Goal: Transaction & Acquisition: Book appointment/travel/reservation

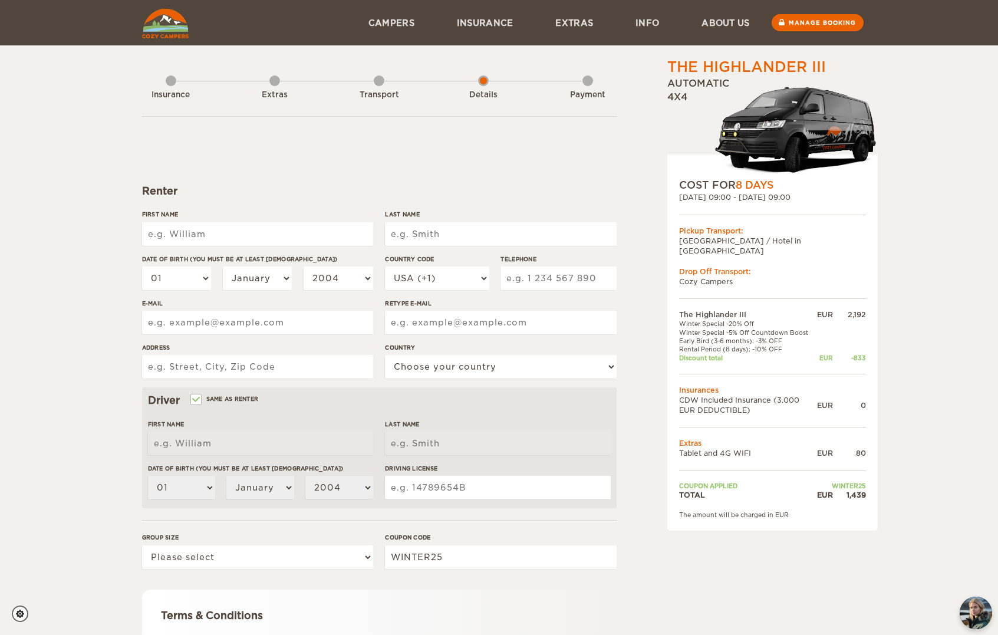
click at [231, 230] on input "First Name" at bounding box center [257, 234] width 231 height 24
type input "[PERSON_NAME]"
type input "Thomas"
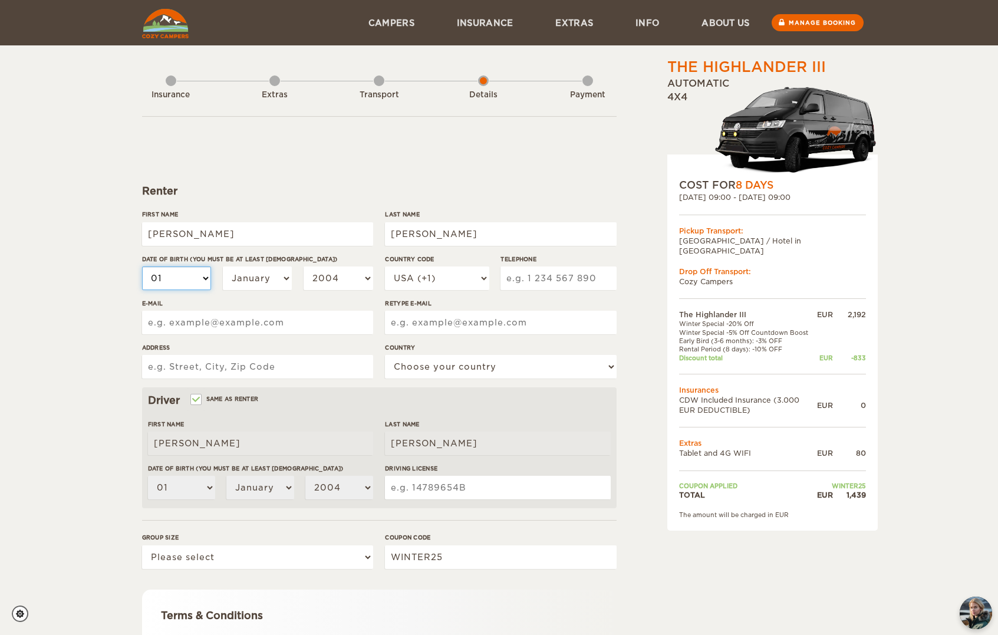
click at [186, 278] on select "01 02 03 04 05 06 07 08 09 10 11 12 13 14 15 16 17 18 19 20 21 22 23 24 25 26 2…" at bounding box center [177, 278] width 70 height 24
select select "05"
click at [142, 266] on select "01 02 03 04 05 06 07 08 09 10 11 12 13 14 15 16 17 18 19 20 21 22 23 24 25 26 2…" at bounding box center [177, 278] width 70 height 24
select select "05"
drag, startPoint x: 249, startPoint y: 279, endPoint x: 263, endPoint y: 292, distance: 19.6
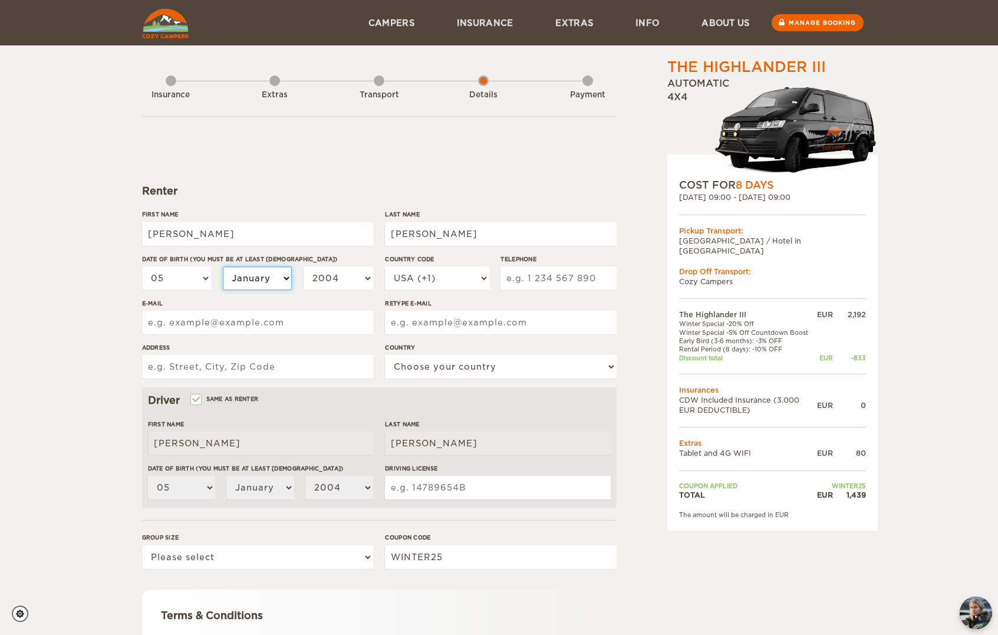
click at [249, 279] on select "January February March April May June July August September October November De…" at bounding box center [258, 278] width 70 height 24
select select "05"
click at [223, 266] on select "January February March April May June July August September October November De…" at bounding box center [258, 278] width 70 height 24
select select "05"
click at [333, 273] on select "2004 2003 2002 2001 2000 1999 1998 1997 1996 1995 1994 1993 1992 1991 1990 1989…" at bounding box center [339, 278] width 70 height 24
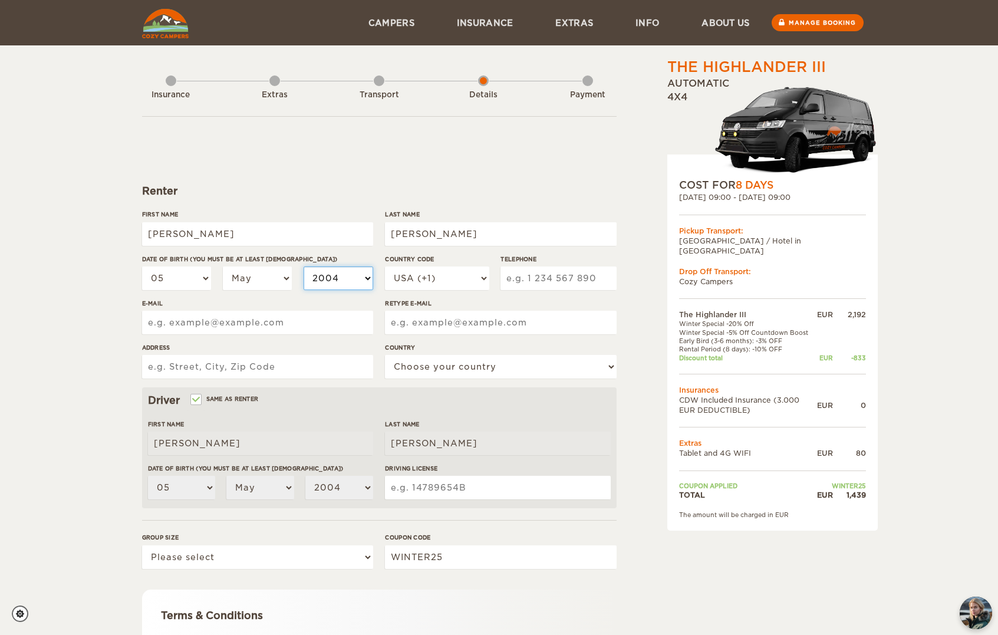
select select "1991"
click at [304, 266] on select "2004 2003 2002 2001 2000 1999 1998 1997 1996 1995 1994 1993 1992 1991 1990 1989…" at bounding box center [339, 278] width 70 height 24
select select "1991"
click at [459, 279] on select "USA (+1) UK (+44) Germany (+49) Algeria (+213) Andorra (+376) Angola (+244) Ang…" at bounding box center [437, 278] width 104 height 24
select select "61"
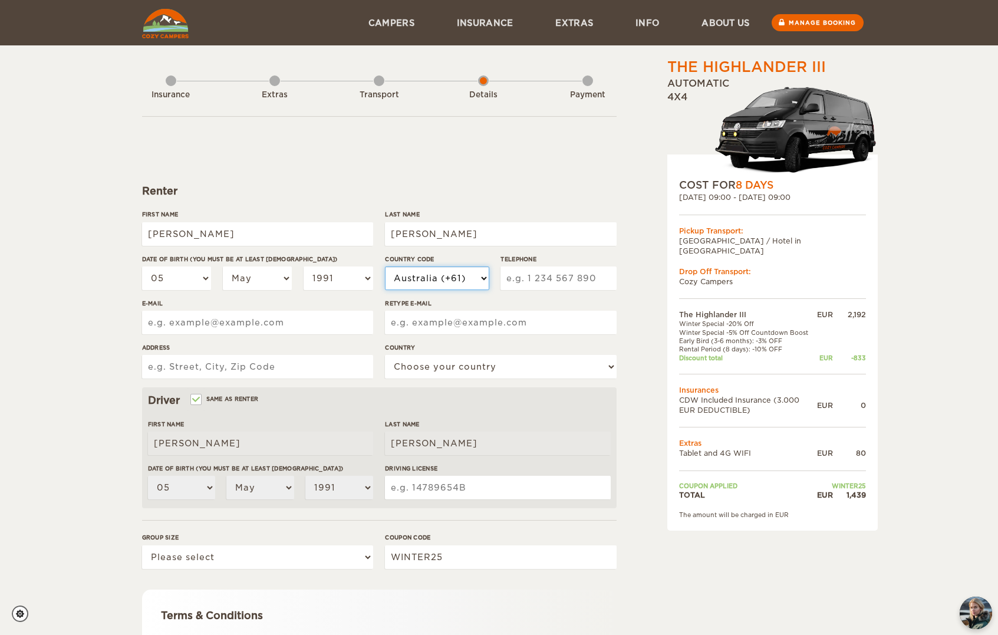
click at [385, 266] on select "USA (+1) UK (+44) Germany (+49) Algeria (+213) Andorra (+376) Angola (+244) Ang…" at bounding box center [437, 278] width 104 height 24
click at [541, 286] on input "Telephone" at bounding box center [558, 278] width 116 height 24
type input "478967023"
click at [268, 320] on input "E-mail" at bounding box center [257, 323] width 231 height 24
type input "blake.thomas@uqconnect.edu.au"
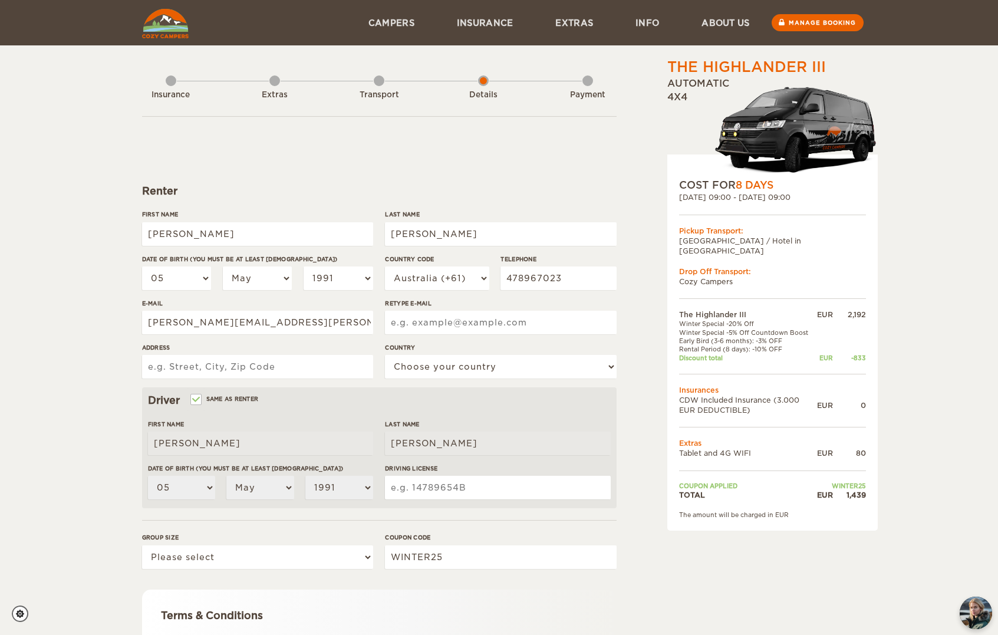
type input "blake.thomas@uqconnect.edu.au"
type input "7 Tara Vista Boulevard"
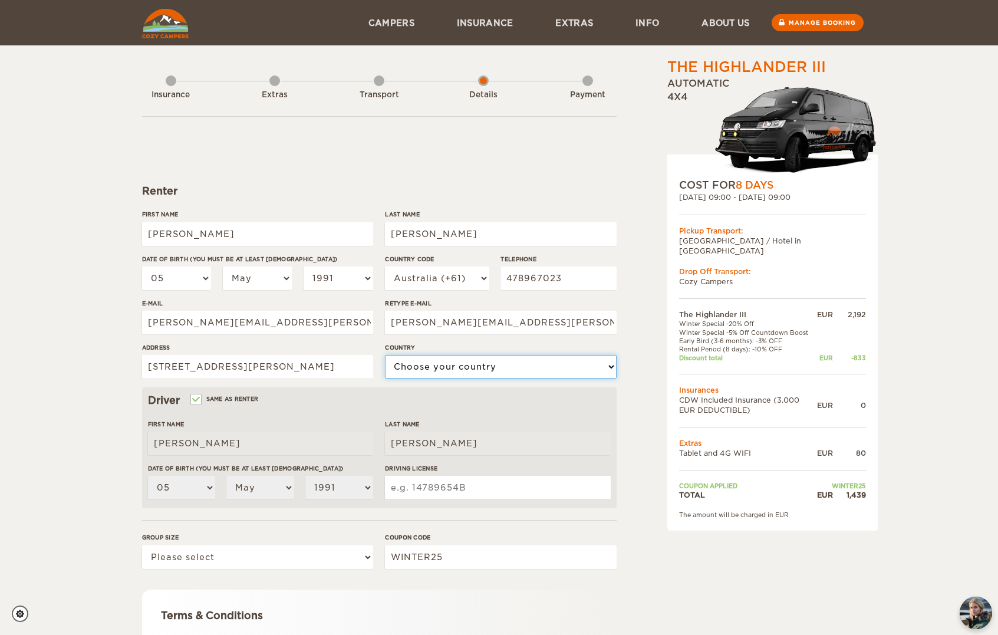
select select "13"
click at [282, 364] on input "7 Tara Vista Boulevard" at bounding box center [257, 367] width 231 height 24
type input "7 Tara Vista Boulevard, Highland Park"
click at [432, 490] on input "Driving License" at bounding box center [497, 488] width 225 height 24
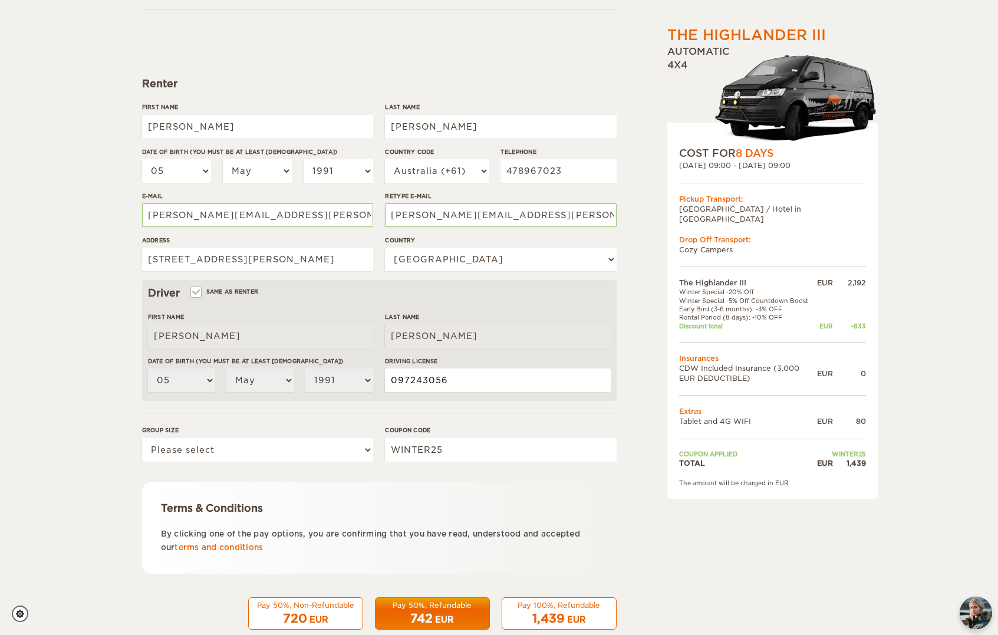
scroll to position [131, 0]
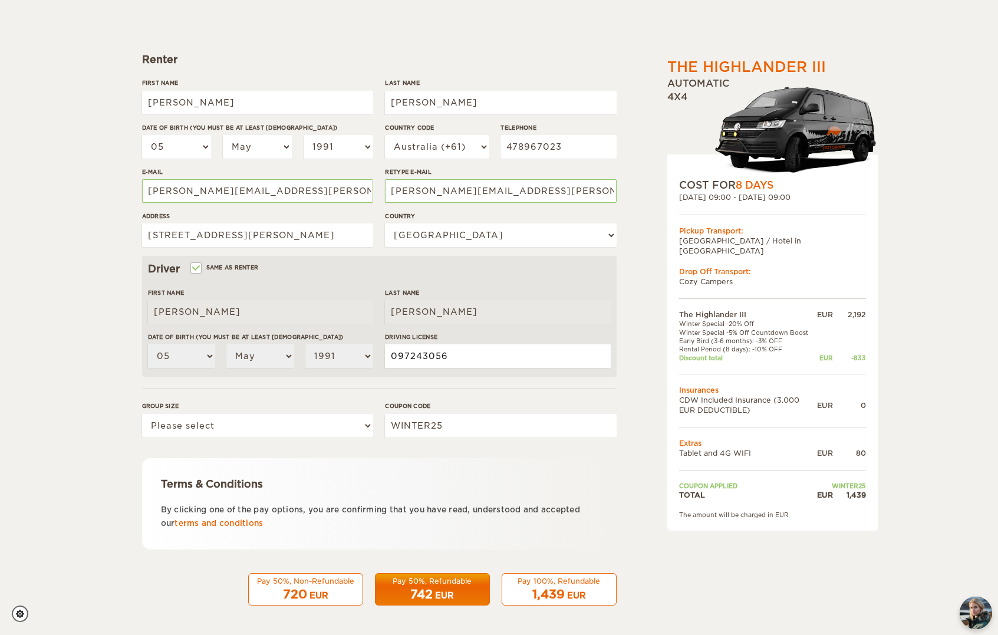
type input "097243056"
click at [206, 421] on select "Please select 1 2 3" at bounding box center [257, 426] width 231 height 24
select select "2"
click at [142, 414] on select "Please select 1 2 3" at bounding box center [257, 426] width 231 height 24
click at [286, 589] on span "720" at bounding box center [295, 594] width 24 height 14
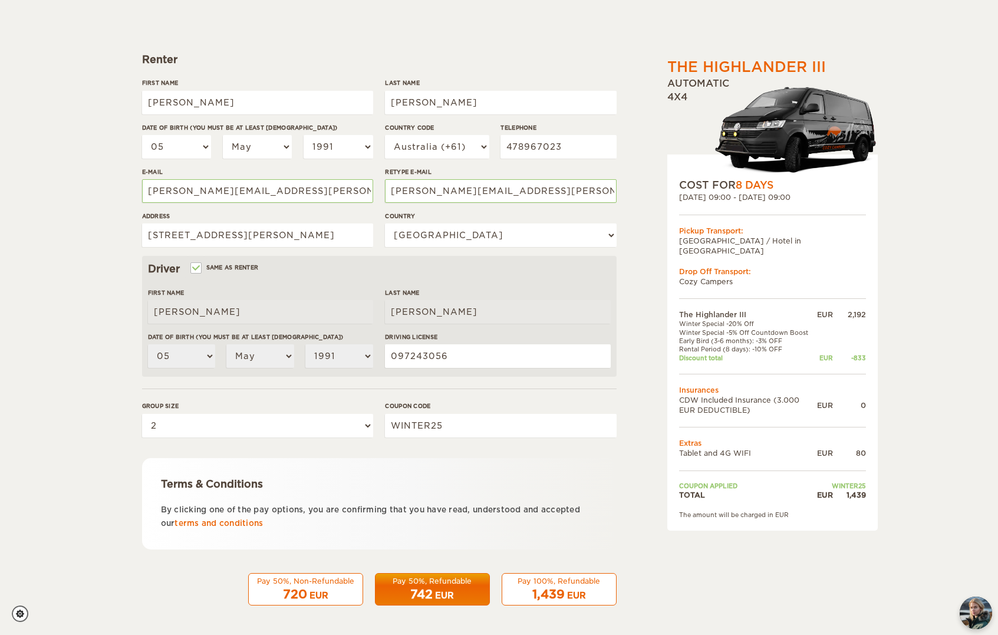
click at [313, 591] on div "EUR" at bounding box center [318, 595] width 19 height 12
drag, startPoint x: 864, startPoint y: 487, endPoint x: 839, endPoint y: 488, distance: 25.4
click at [839, 490] on div "1,439" at bounding box center [849, 495] width 33 height 10
click at [568, 591] on div "EUR" at bounding box center [576, 595] width 19 height 12
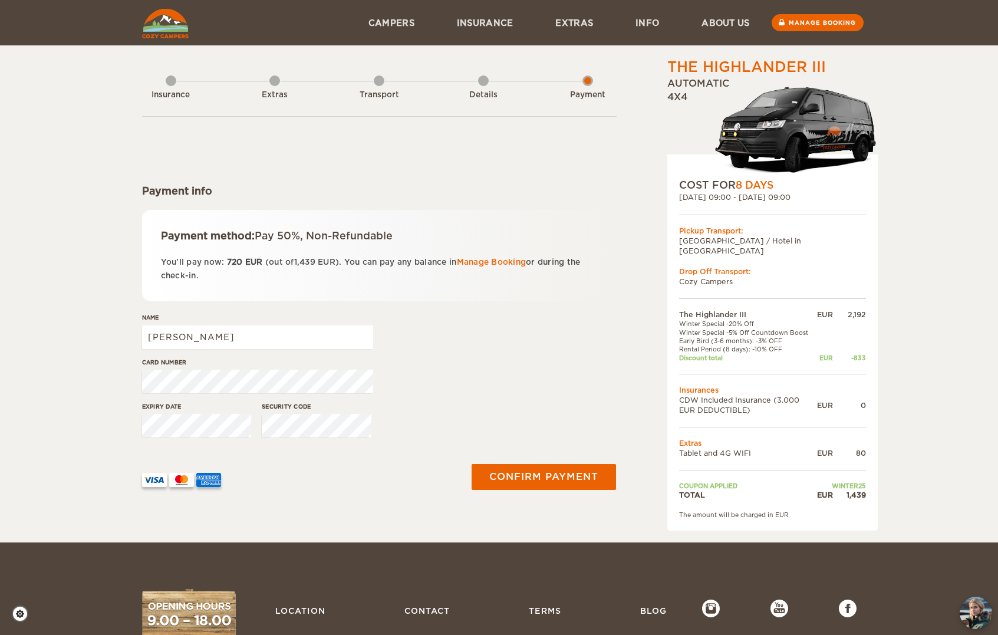
click at [481, 96] on div "Details" at bounding box center [483, 95] width 65 height 11
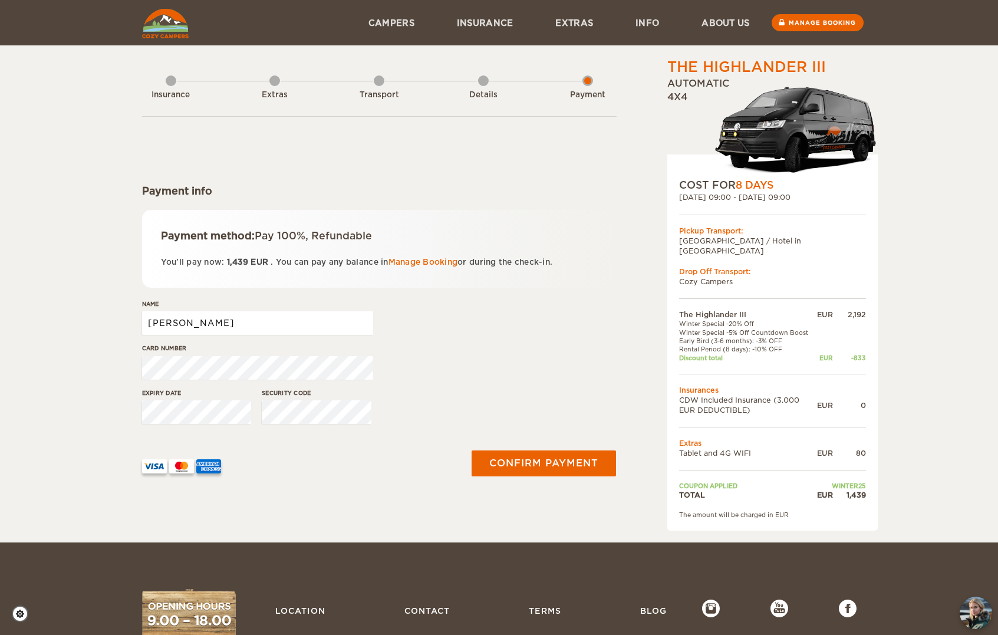
click at [211, 321] on input "[PERSON_NAME]" at bounding box center [257, 323] width 231 height 24
type input "Blake Thomas"
drag, startPoint x: 427, startPoint y: 354, endPoint x: 380, endPoint y: 361, distance: 47.1
click at [427, 354] on div "Card number" at bounding box center [379, 366] width 475 height 44
click at [549, 460] on button "Confirm payment" at bounding box center [544, 463] width 149 height 27
